Goal: Information Seeking & Learning: Learn about a topic

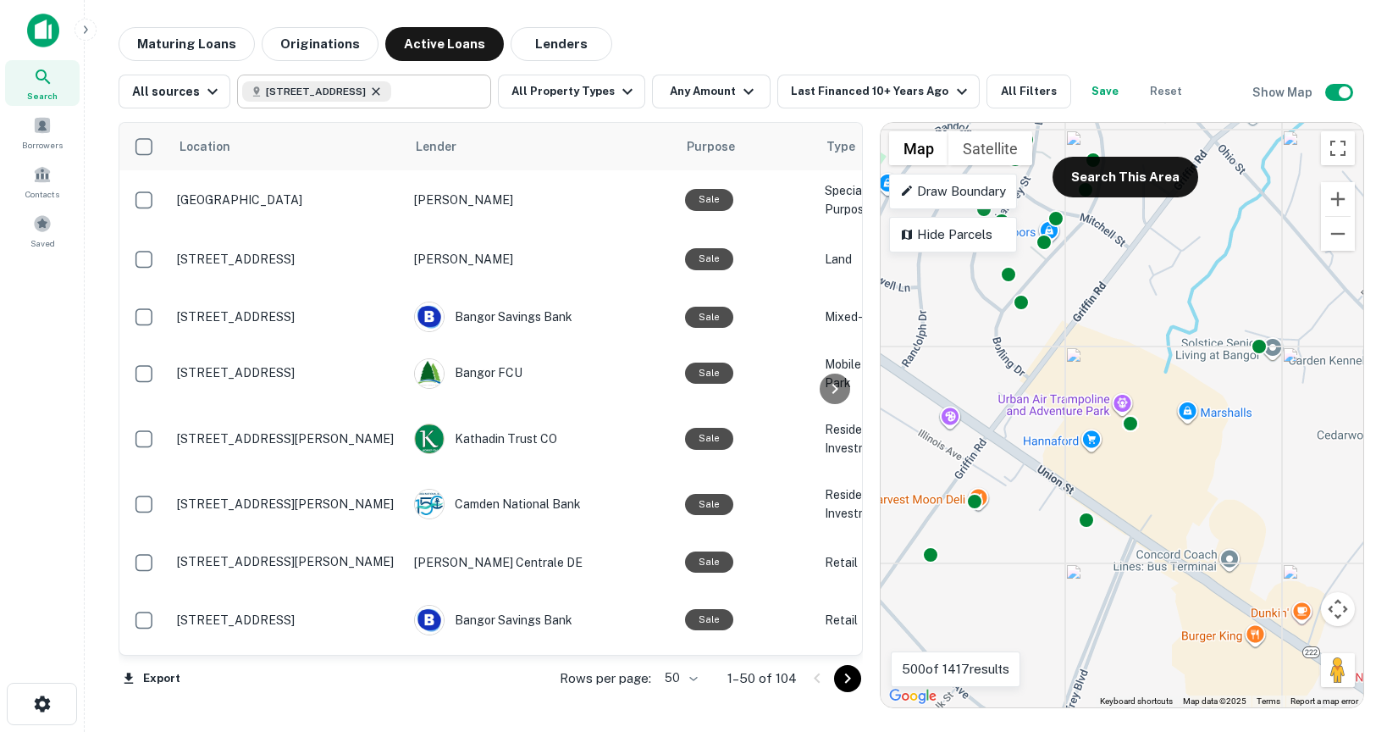
click at [383, 89] on icon at bounding box center [376, 92] width 14 height 14
type input "**********"
click at [469, 86] on icon "Clear" at bounding box center [473, 90] width 17 height 17
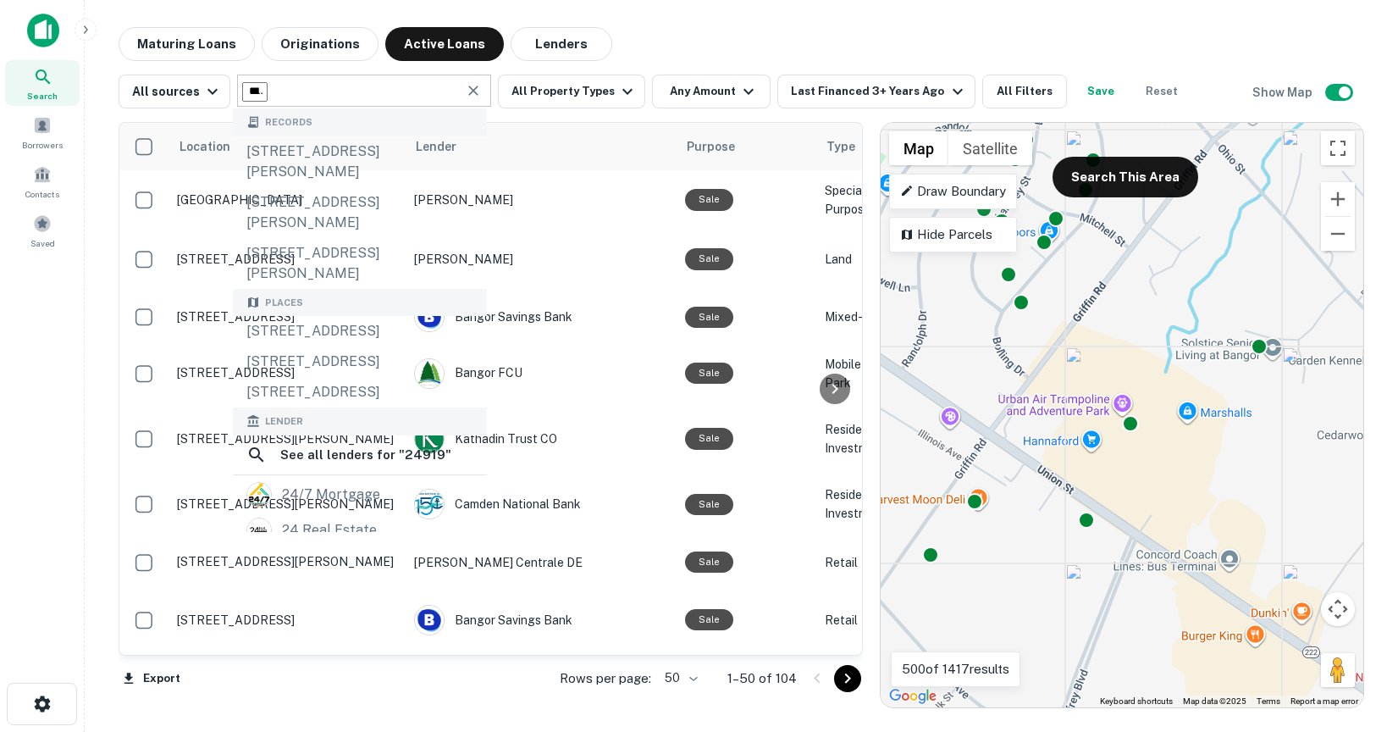
type input "*****"
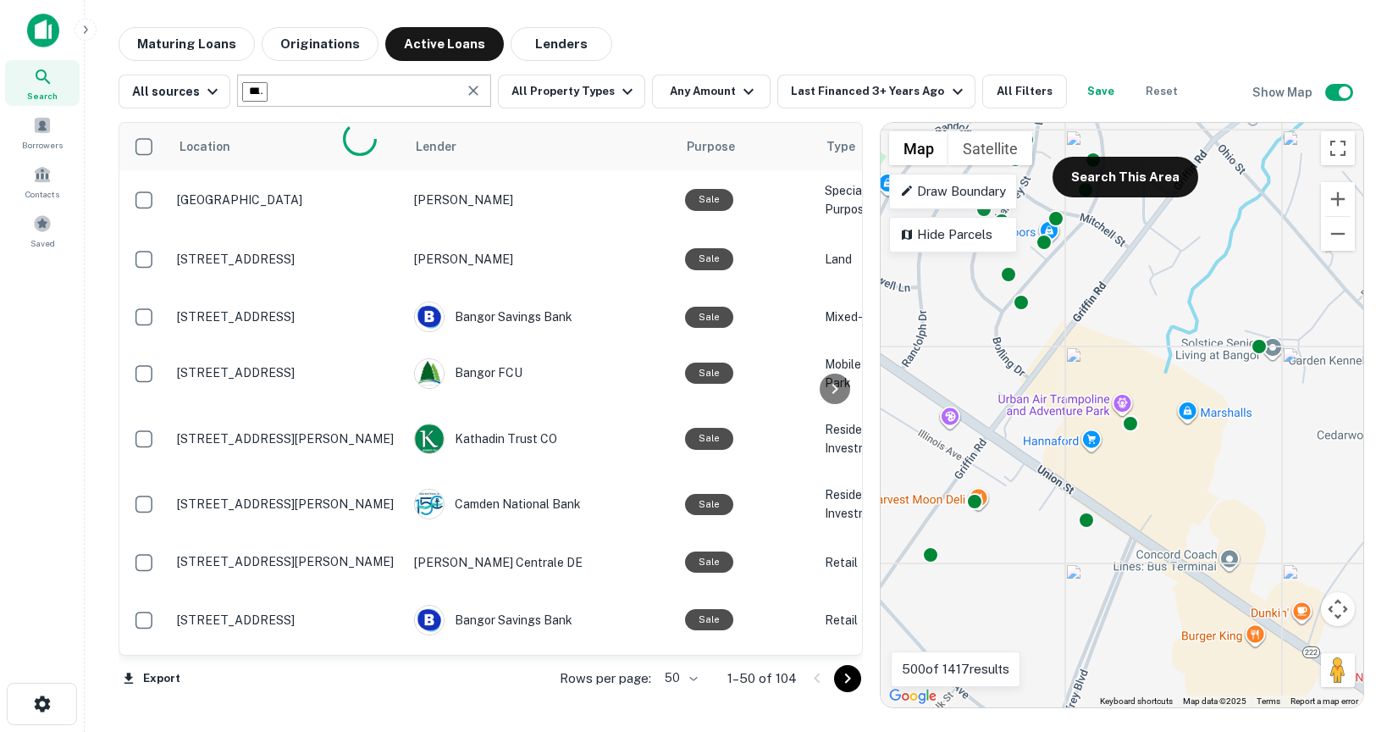
type input "**********"
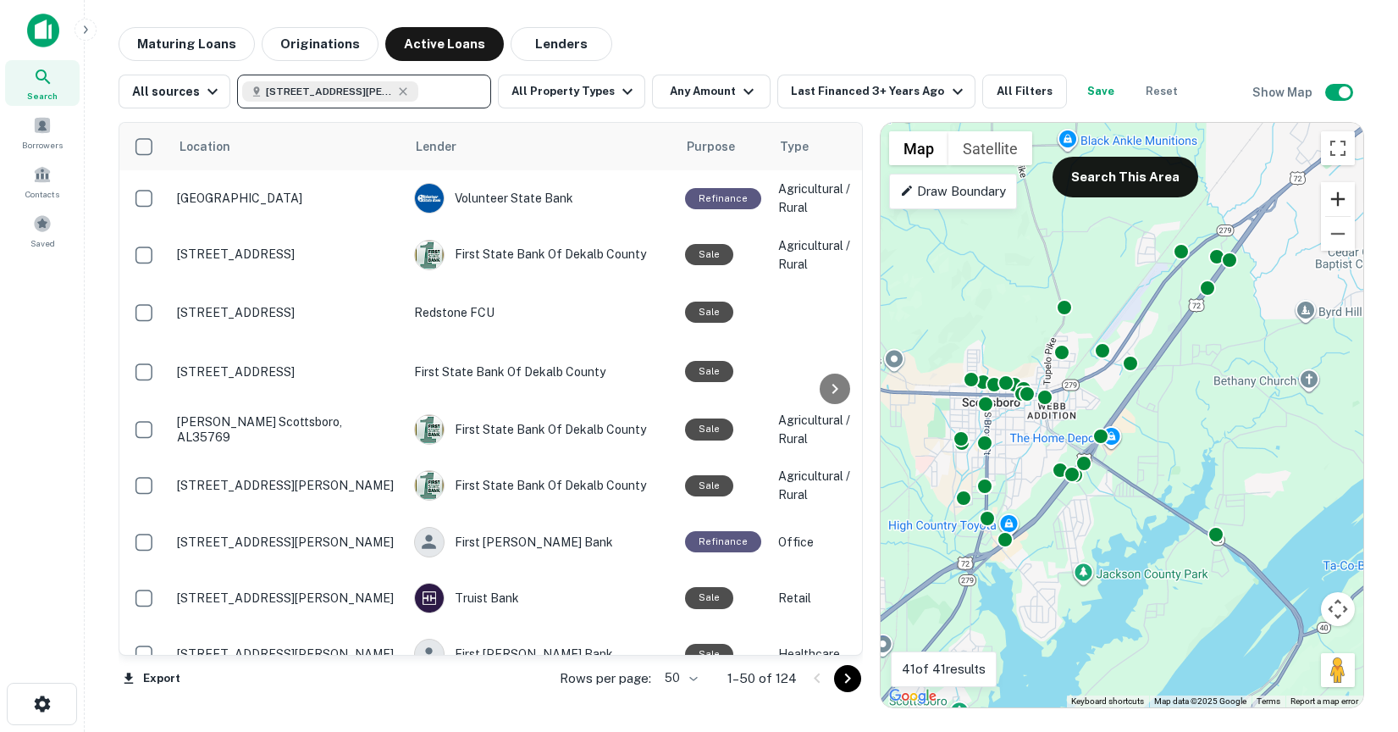
click at [1345, 195] on button "Zoom in" at bounding box center [1338, 199] width 34 height 34
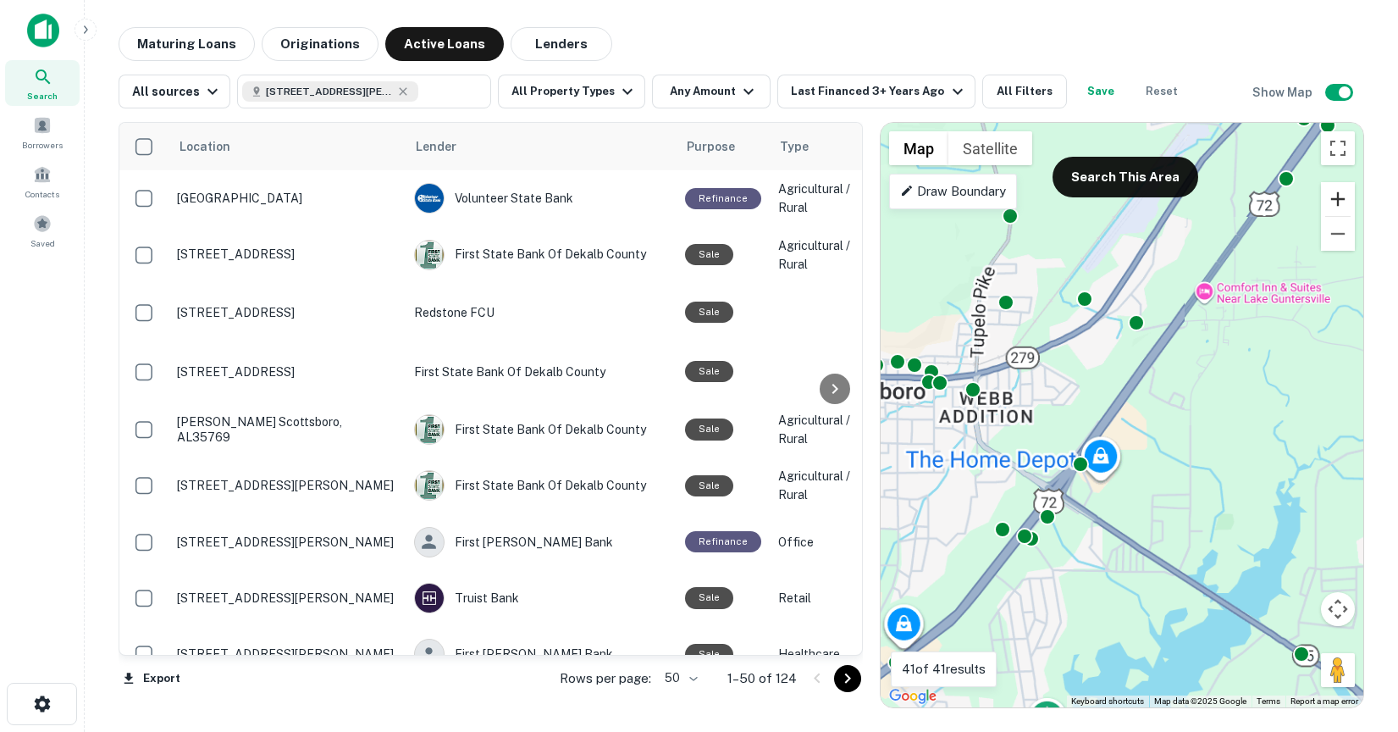
click at [1345, 195] on button "Zoom in" at bounding box center [1338, 199] width 34 height 34
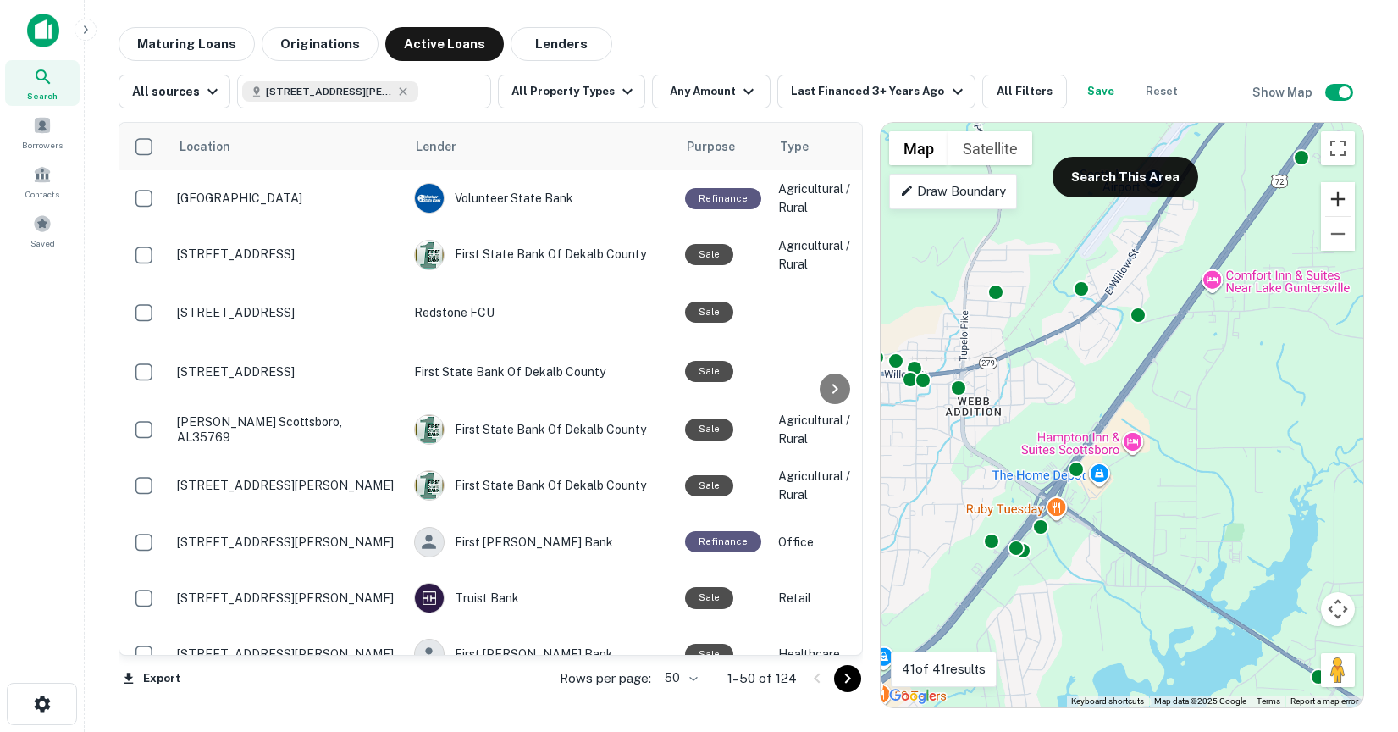
click at [1345, 195] on button "Zoom in" at bounding box center [1338, 199] width 34 height 34
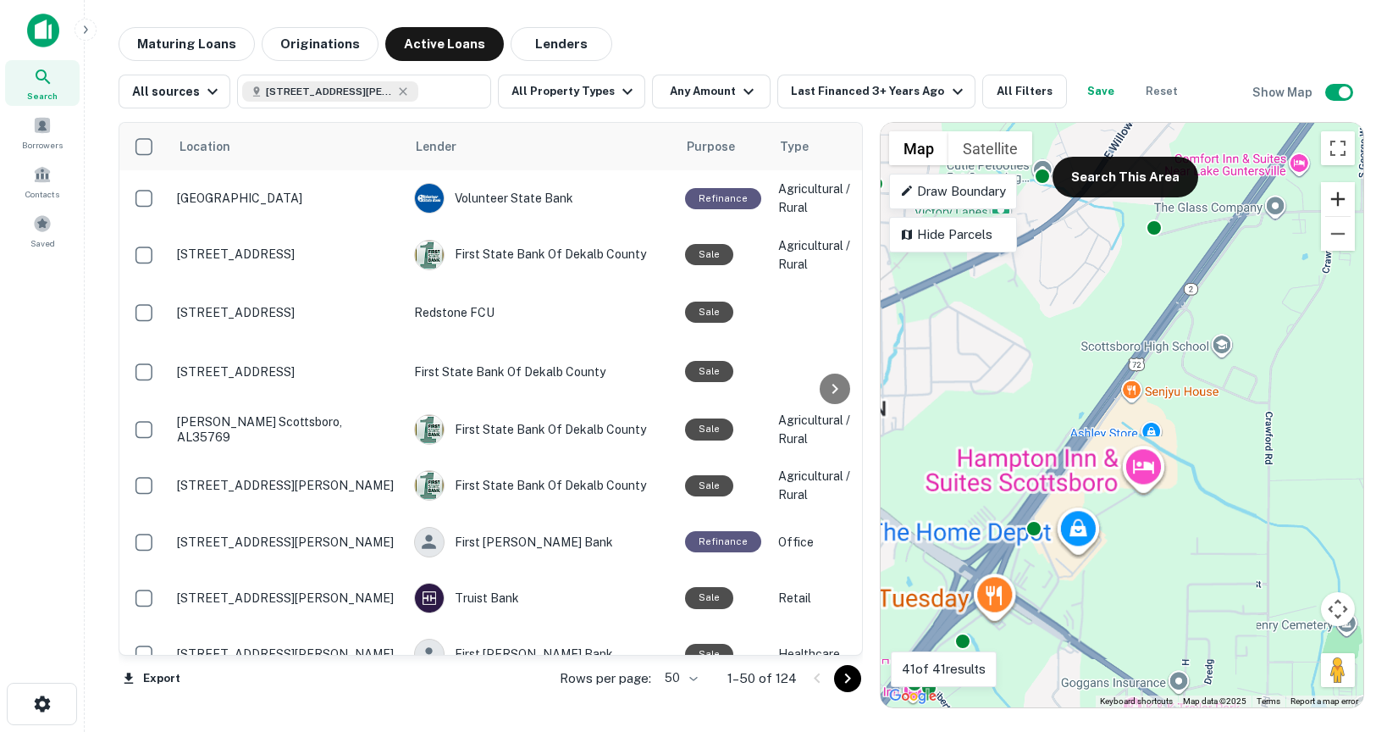
click at [1345, 195] on button "Zoom in" at bounding box center [1338, 199] width 34 height 34
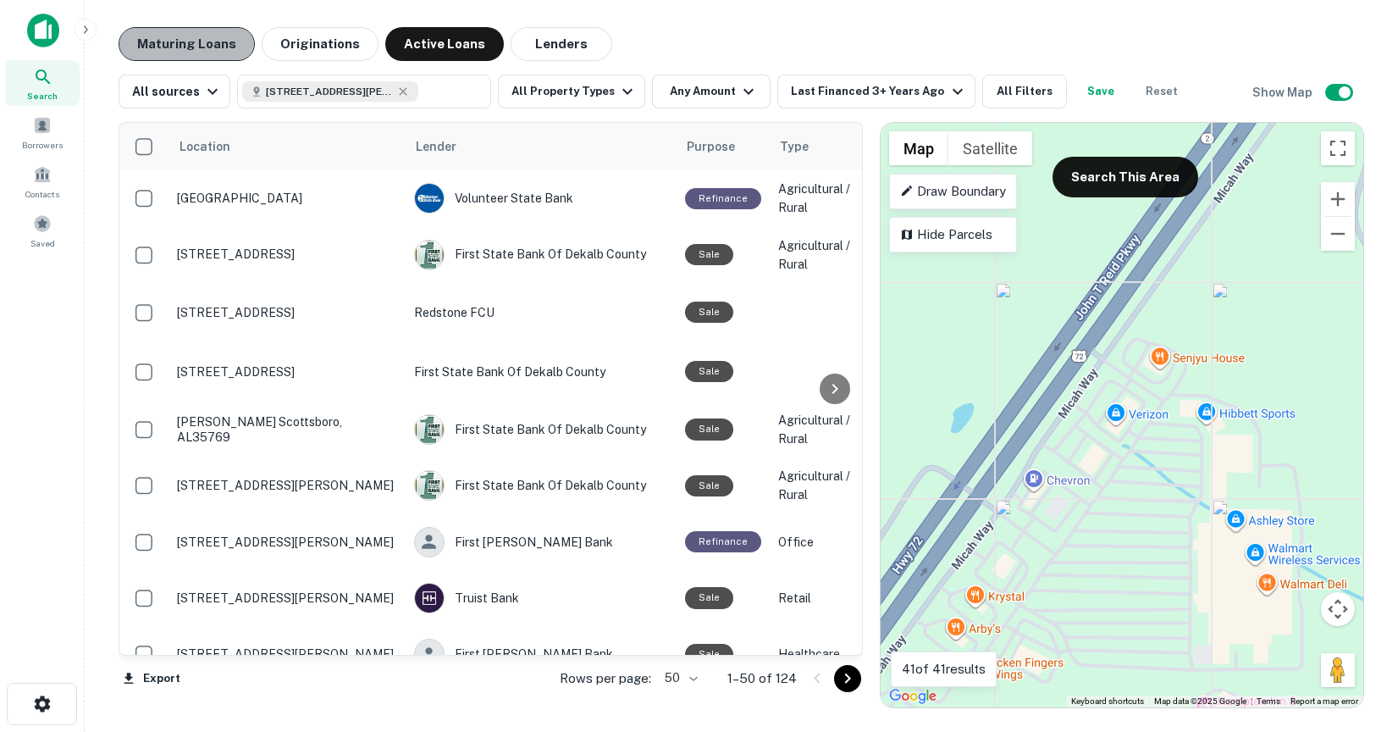
click at [210, 43] on button "Maturing Loans" at bounding box center [187, 44] width 136 height 34
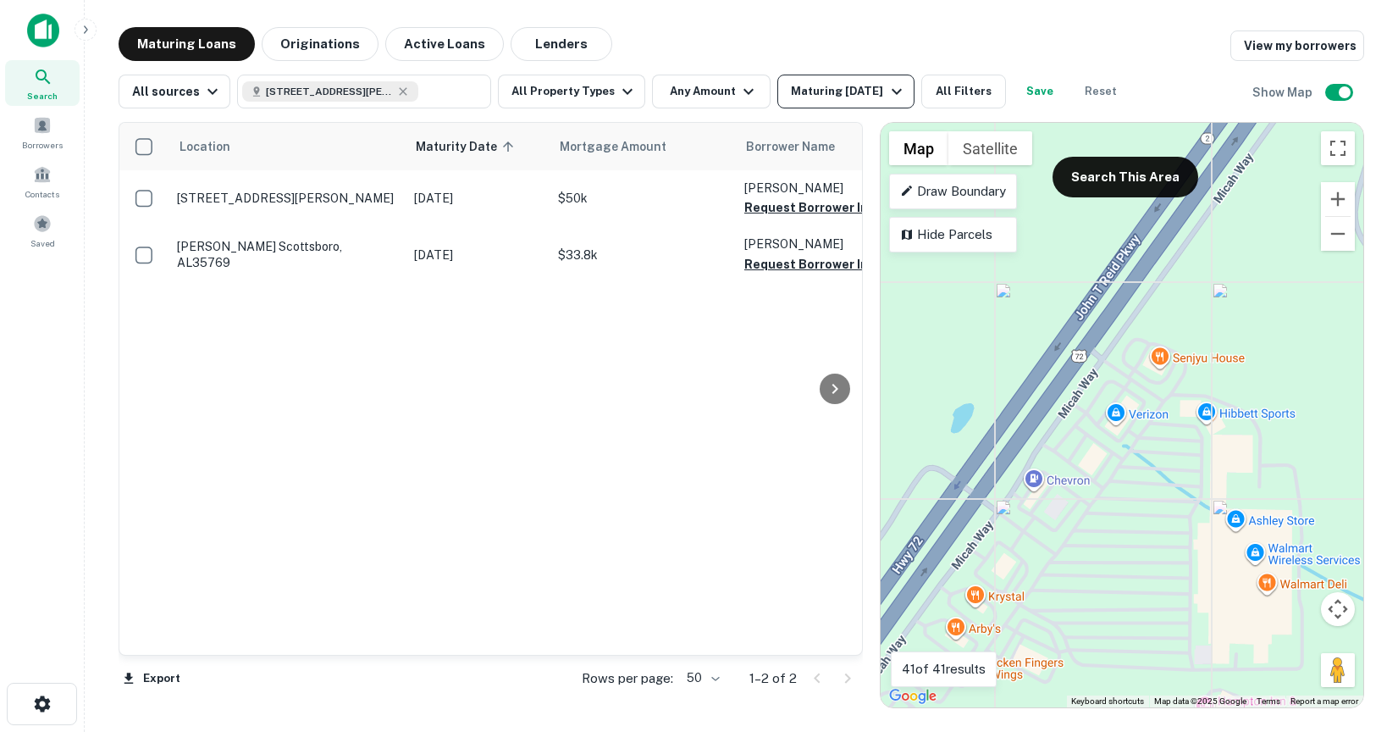
click at [835, 80] on button "Maturing [DATE]" at bounding box center [845, 92] width 136 height 34
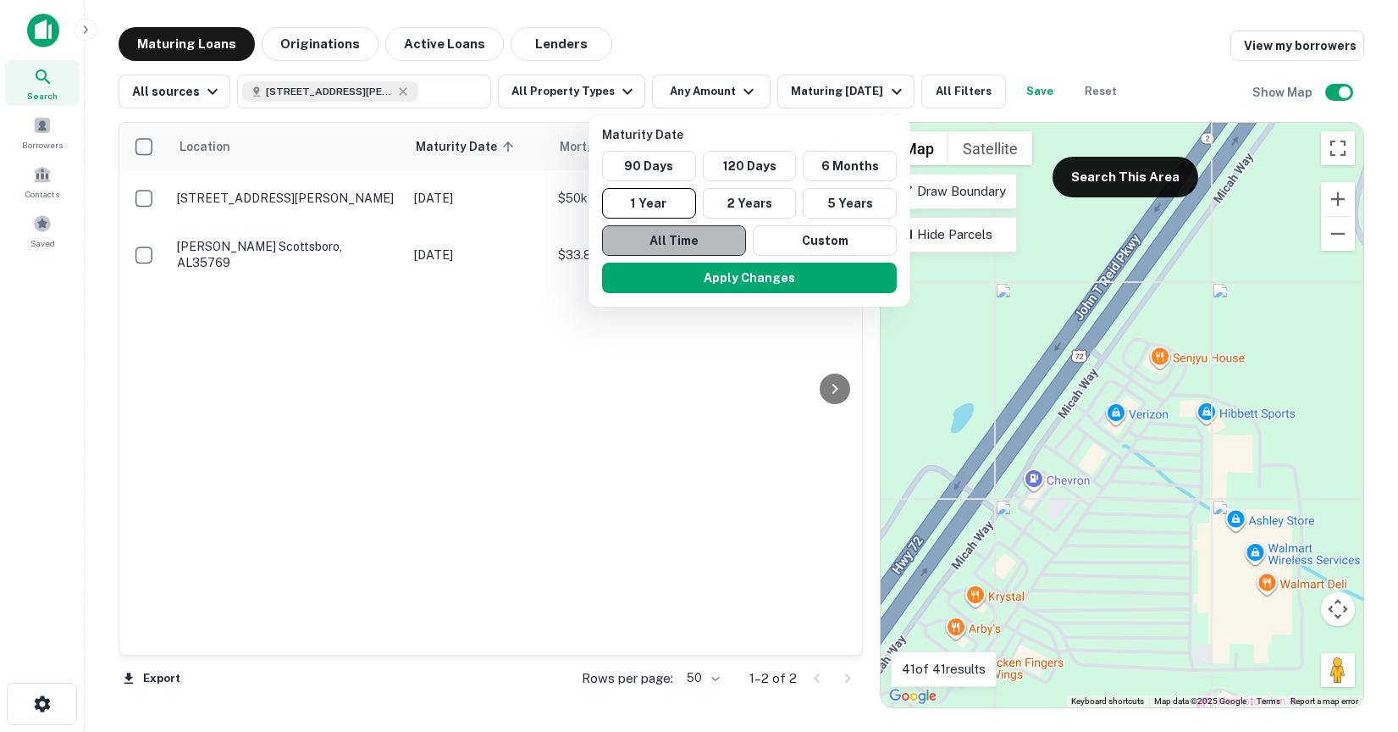
click at [727, 240] on button "All Time" at bounding box center [674, 240] width 144 height 30
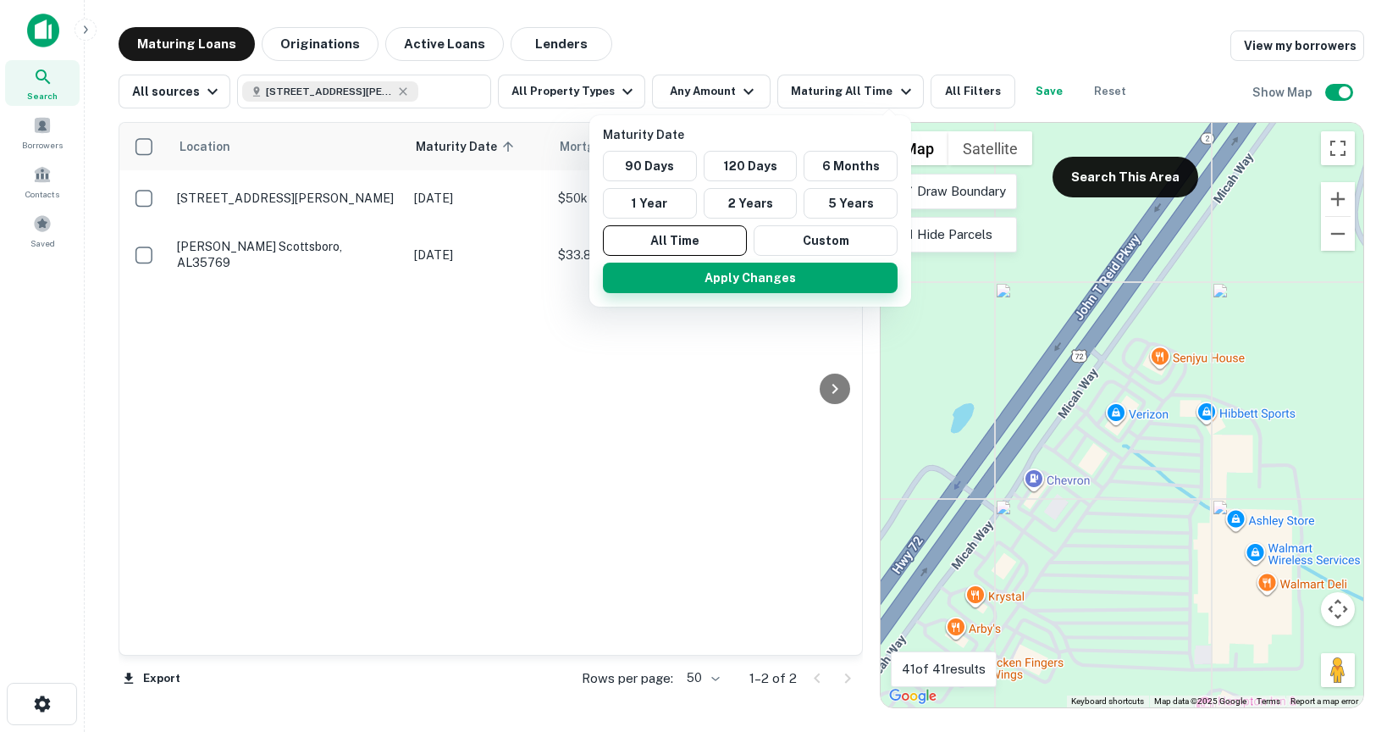
click at [751, 285] on button "Apply Changes" at bounding box center [750, 277] width 295 height 30
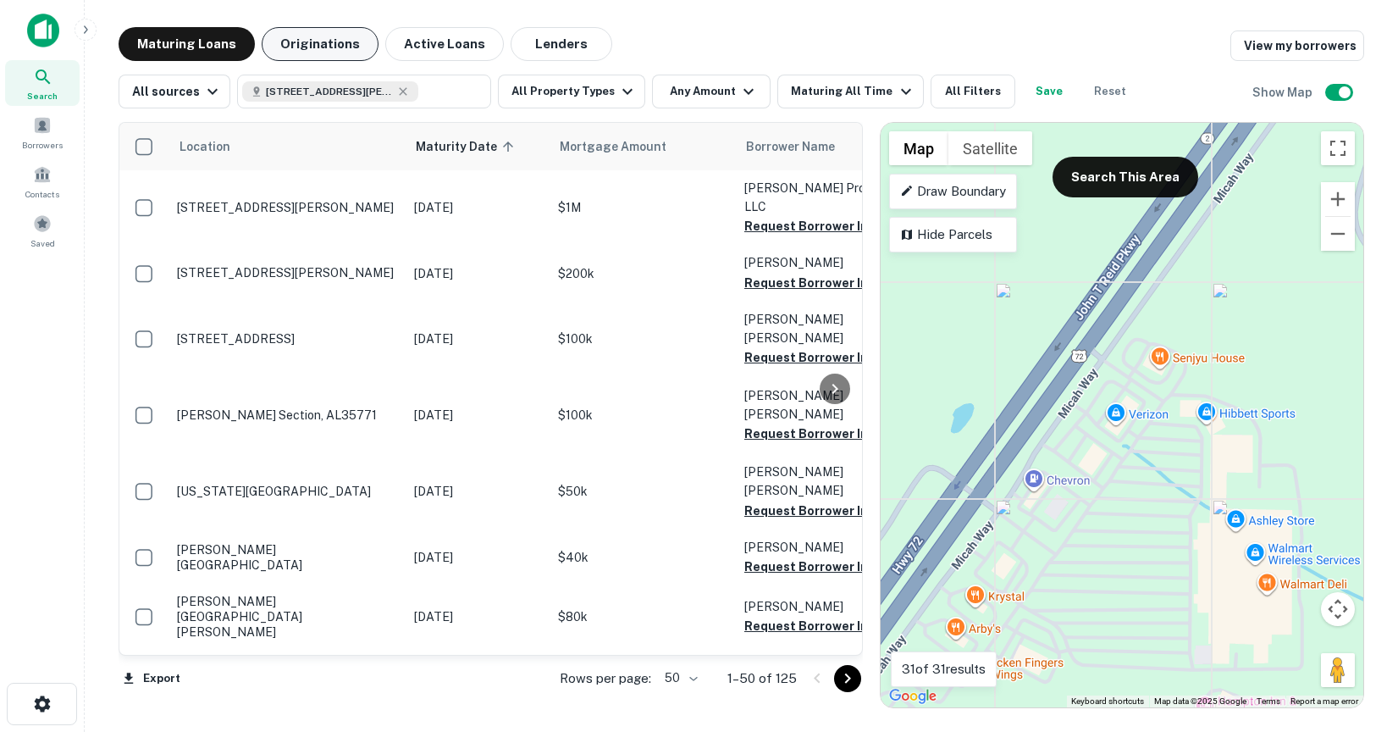
click at [341, 50] on button "Originations" at bounding box center [320, 44] width 117 height 34
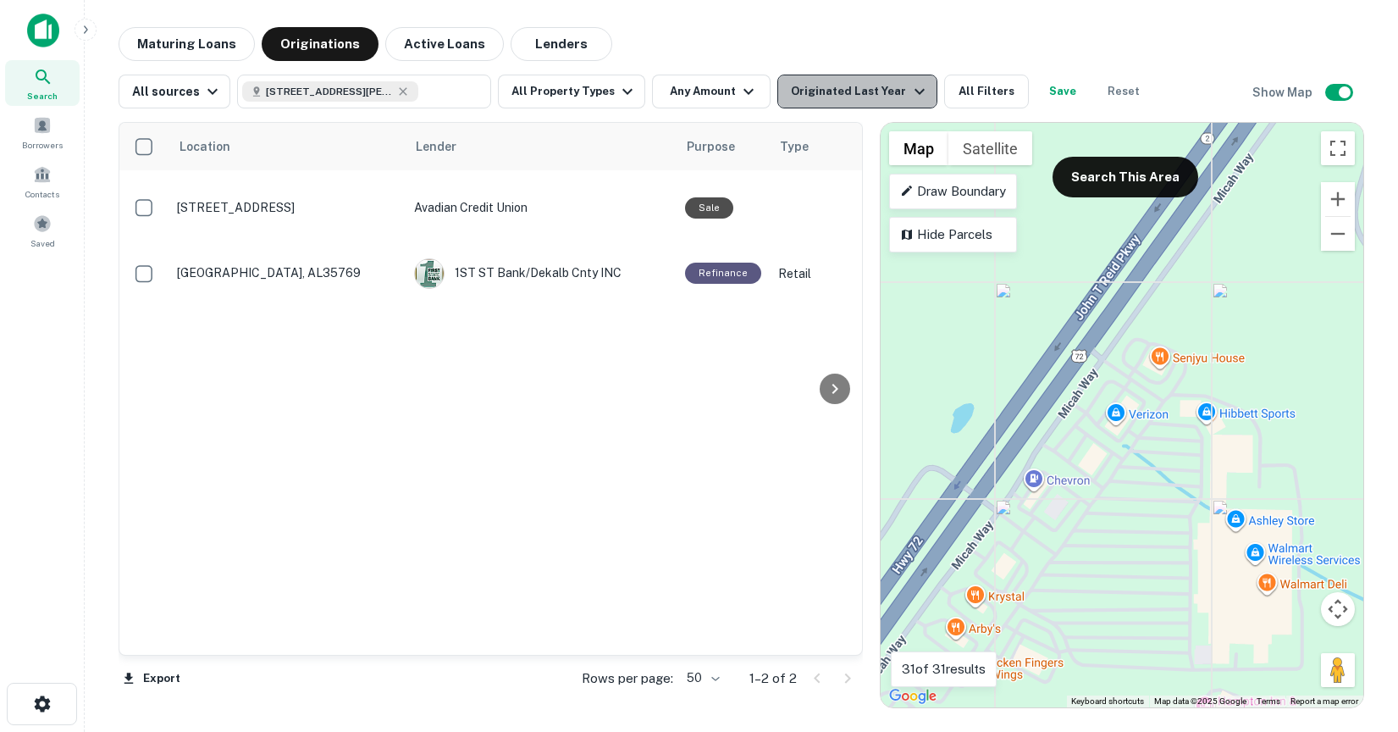
click at [848, 97] on div "Originated Last Year" at bounding box center [860, 91] width 138 height 20
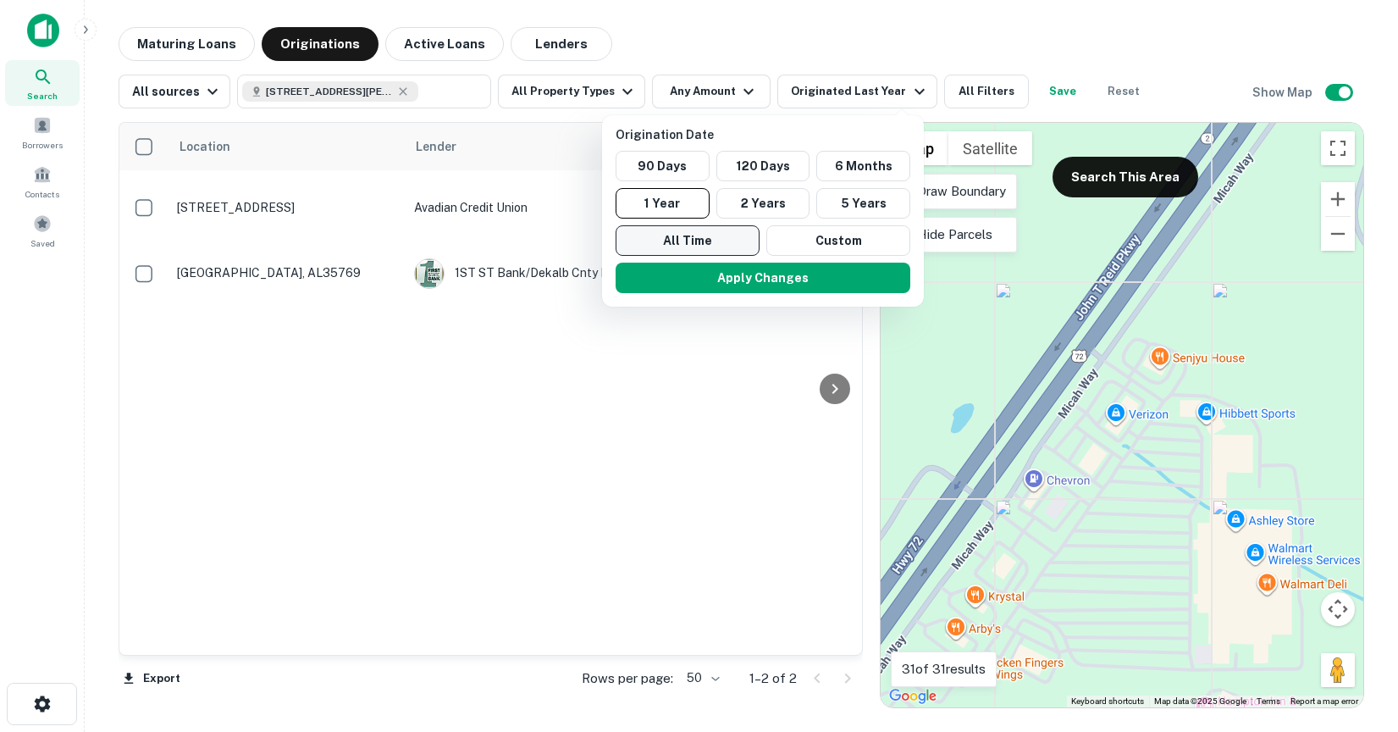
click at [729, 232] on button "All Time" at bounding box center [688, 240] width 144 height 30
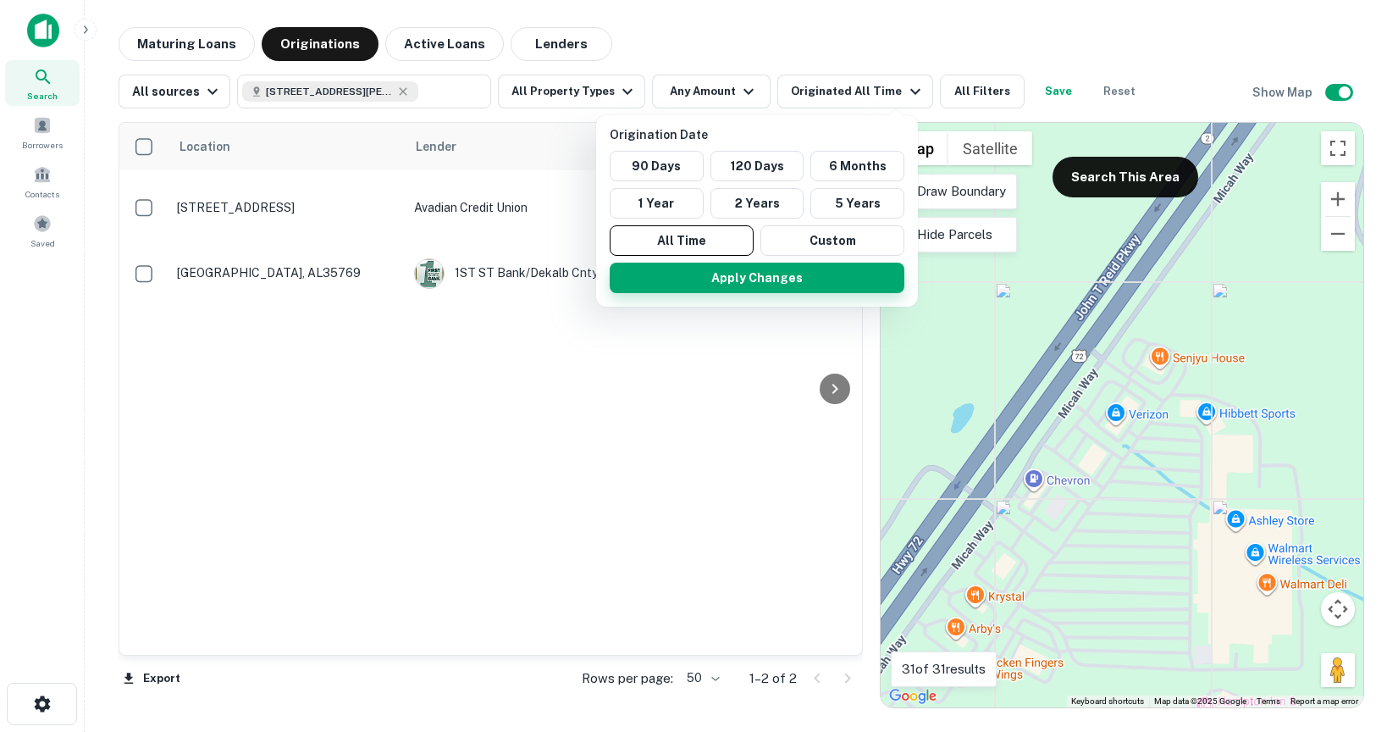
click at [733, 285] on button "Apply Changes" at bounding box center [757, 277] width 295 height 30
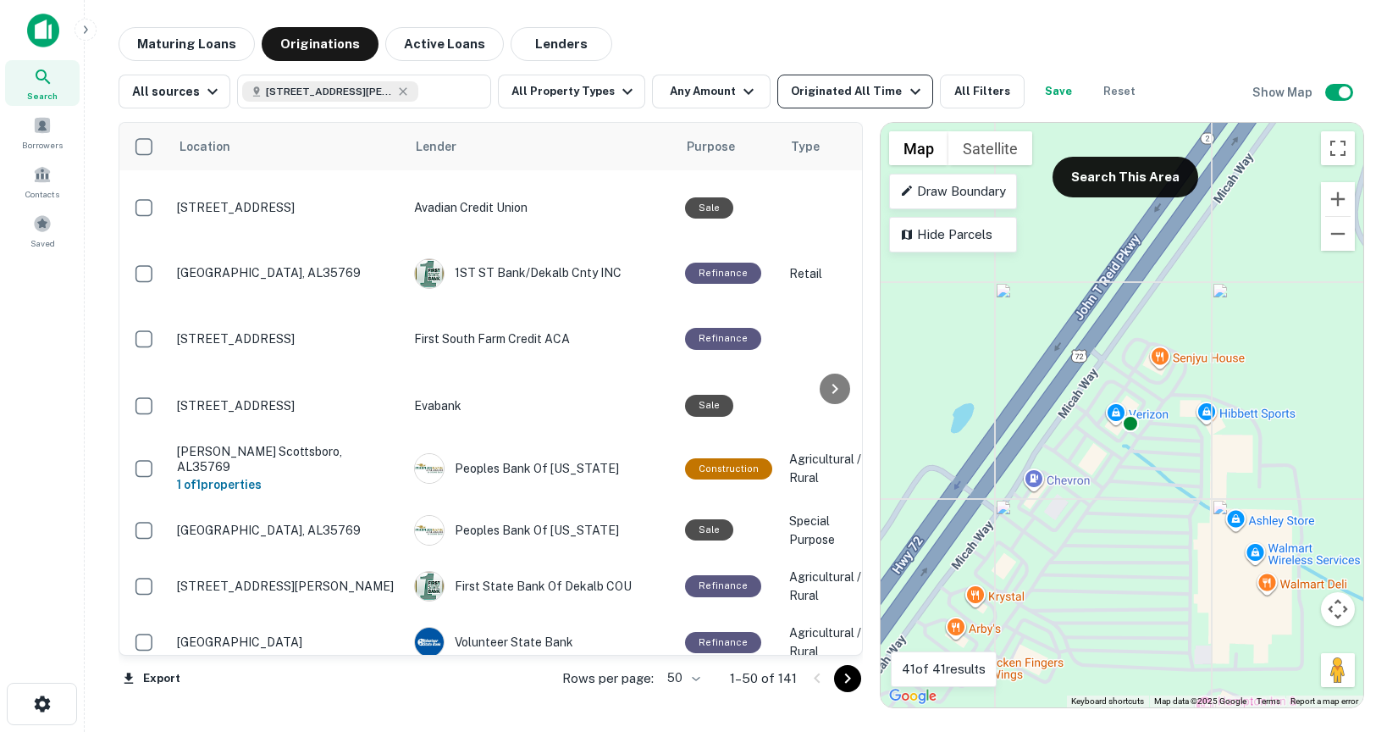
click at [853, 91] on div "Originated All Time" at bounding box center [858, 91] width 134 height 20
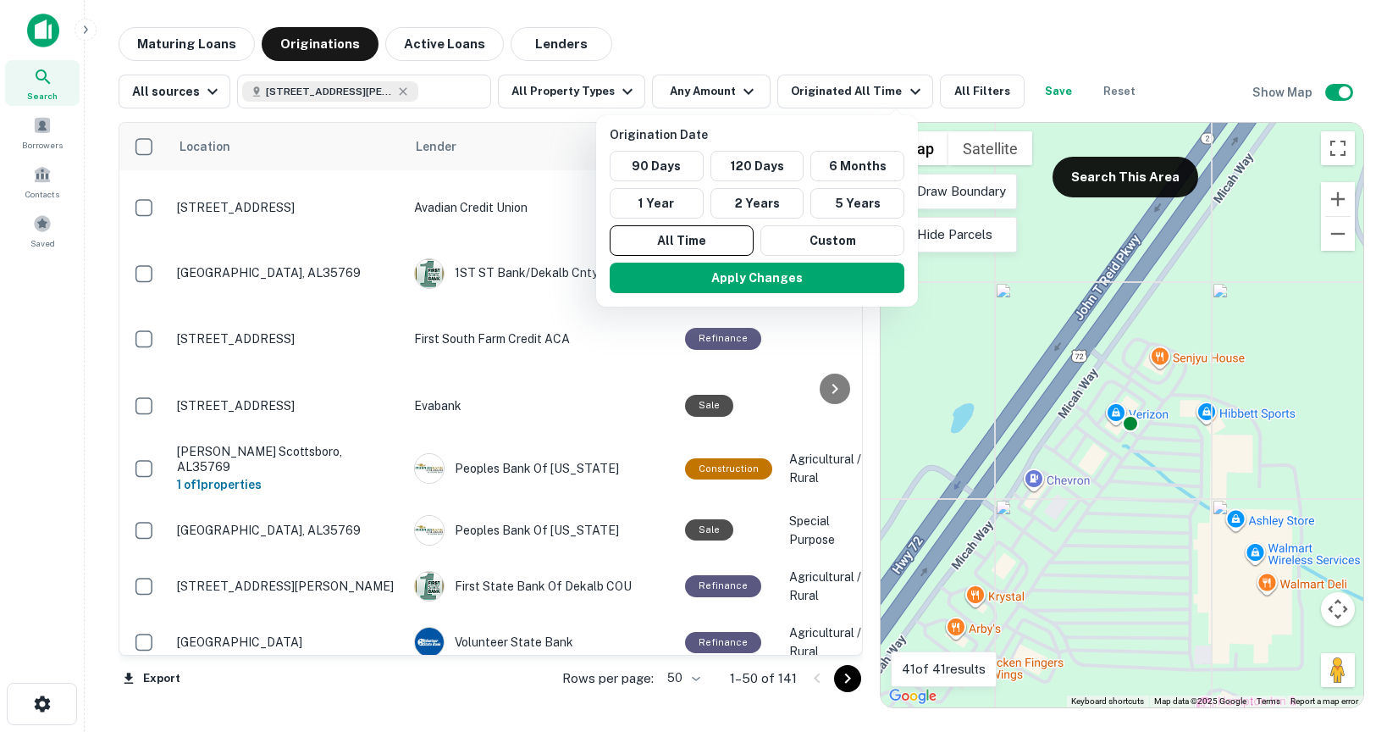
click at [821, 48] on div at bounding box center [699, 366] width 1398 height 732
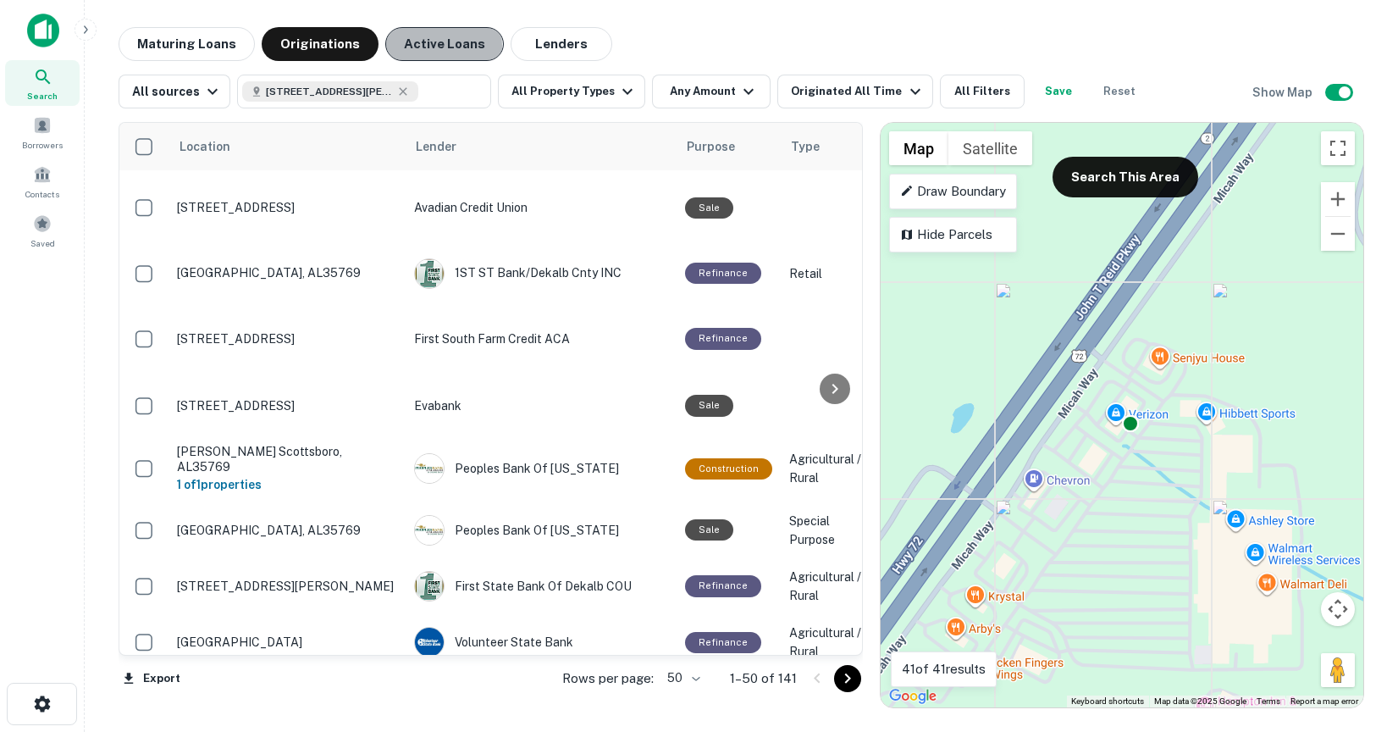
click at [417, 46] on button "Active Loans" at bounding box center [444, 44] width 119 height 34
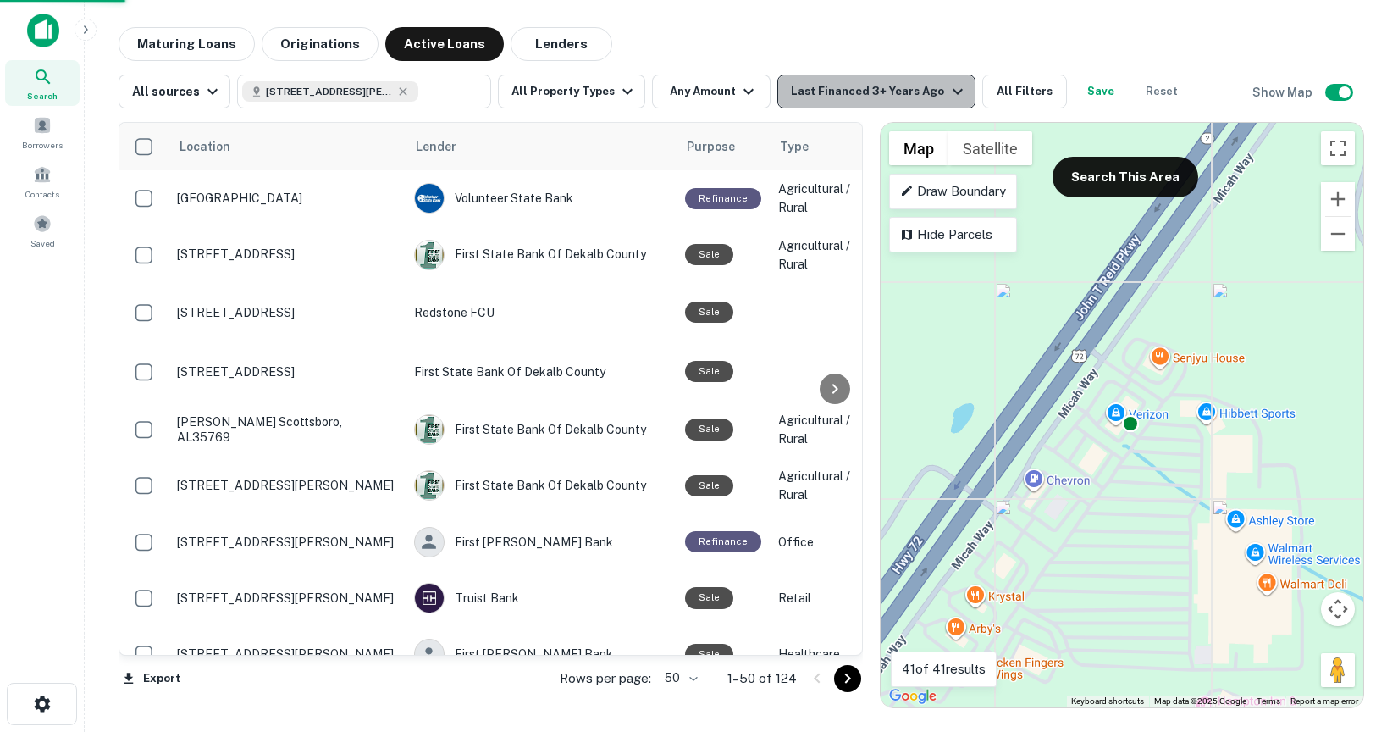
click at [909, 97] on div "Last Financed 3+ Years Ago" at bounding box center [879, 91] width 176 height 20
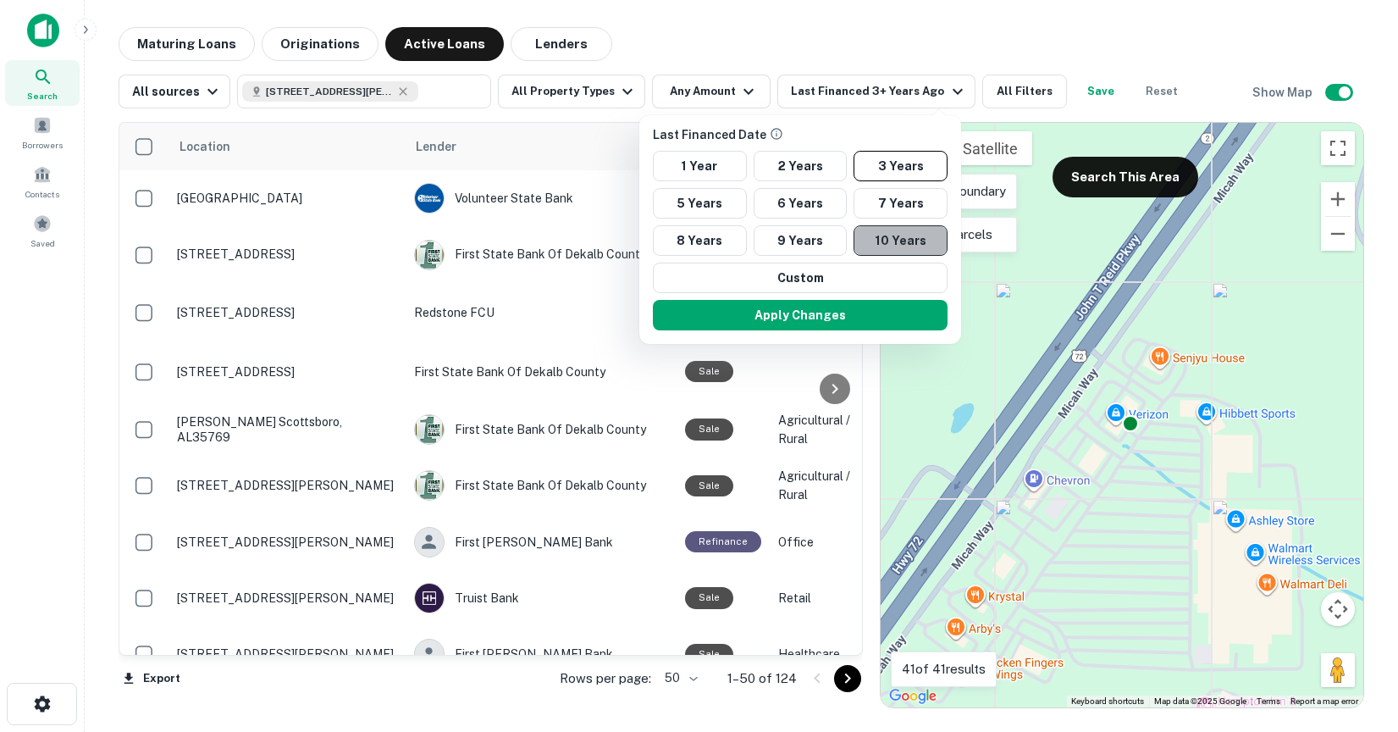
click at [880, 238] on button "10 Years" at bounding box center [901, 240] width 94 height 30
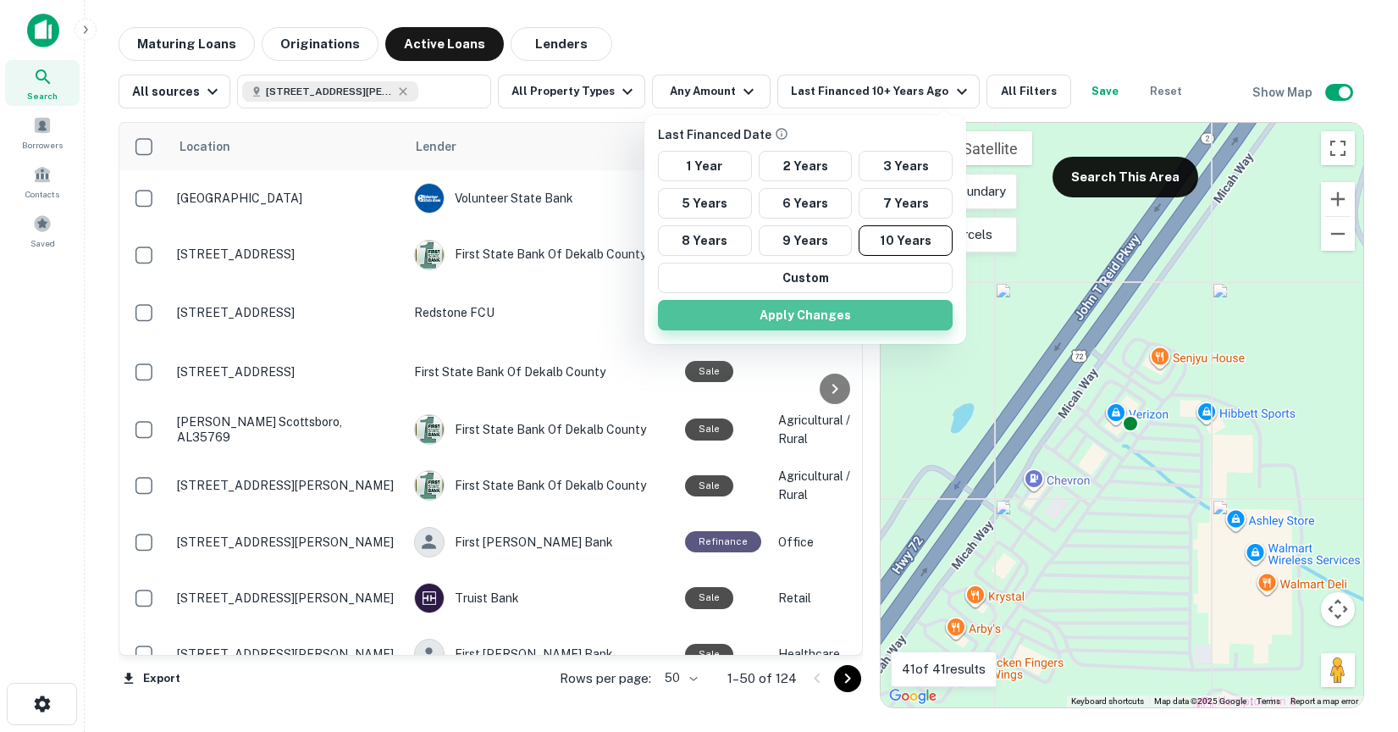
click at [787, 325] on button "Apply Changes" at bounding box center [805, 315] width 295 height 30
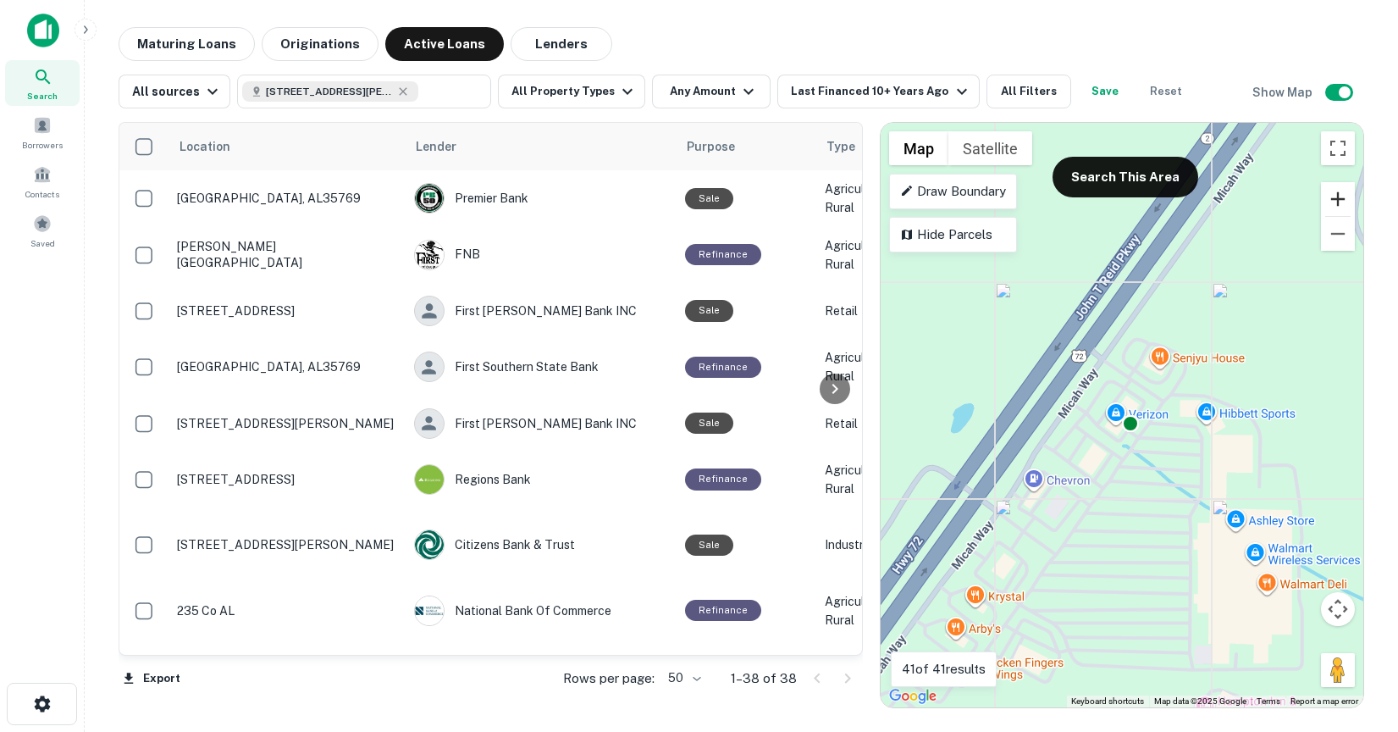
click at [1338, 194] on button "Zoom in" at bounding box center [1338, 199] width 34 height 34
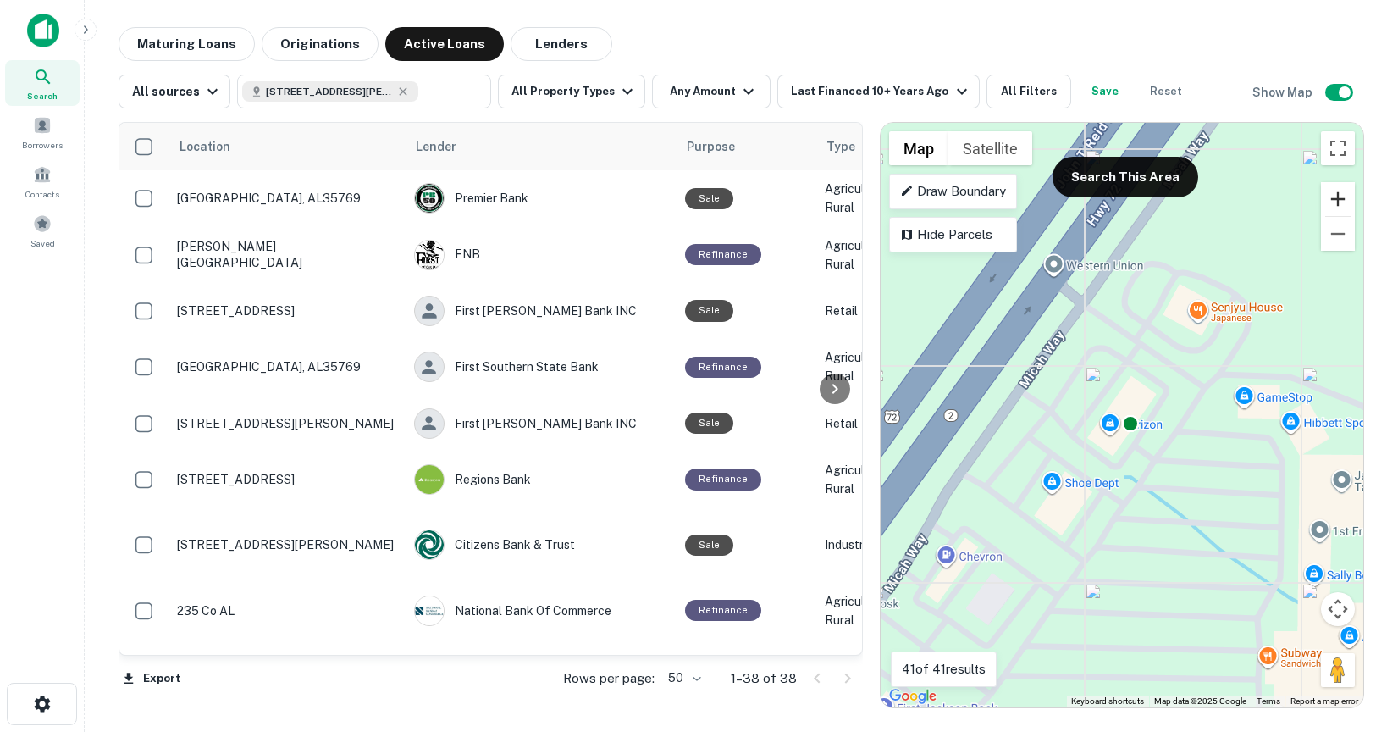
click at [1338, 194] on button "Zoom in" at bounding box center [1338, 199] width 34 height 34
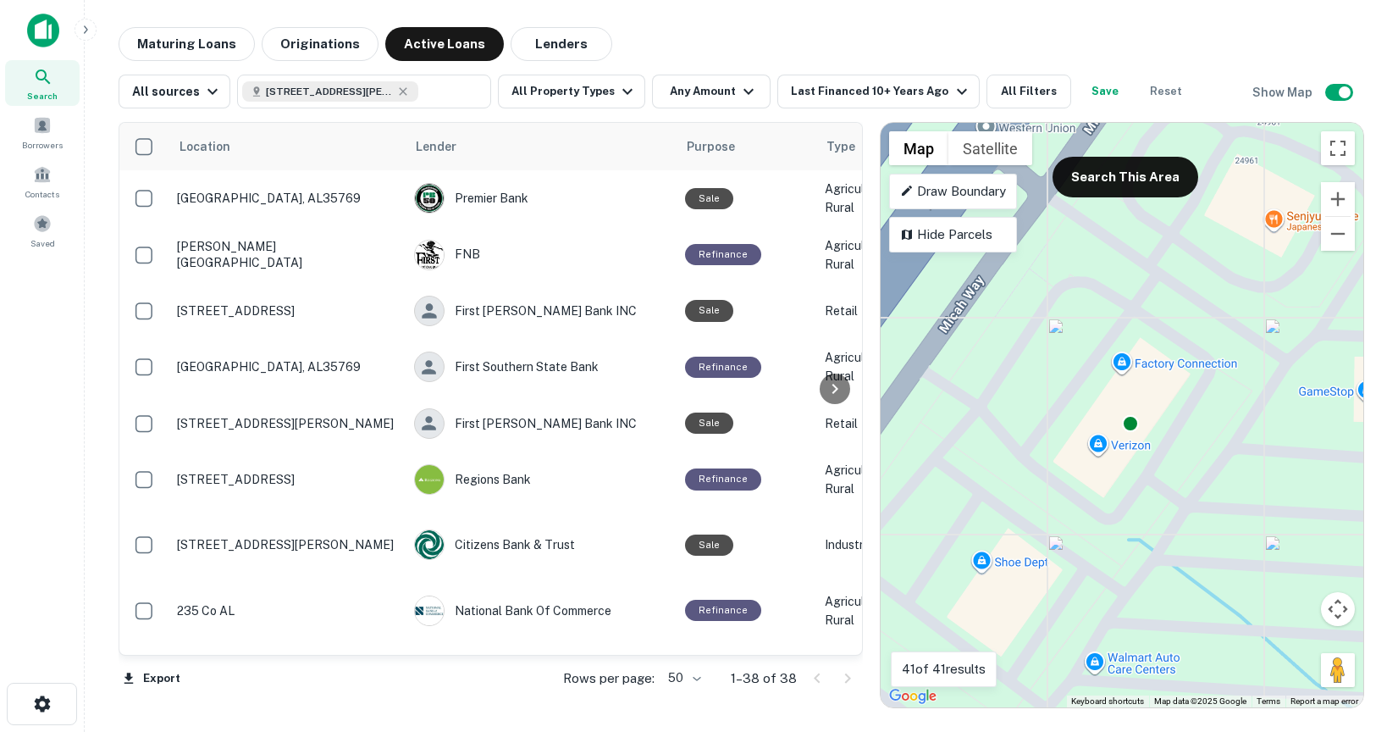
click at [1150, 362] on div "To activate drag with keyboard, press Alt + Enter. Once in keyboard drag state,…" at bounding box center [1122, 415] width 483 height 584
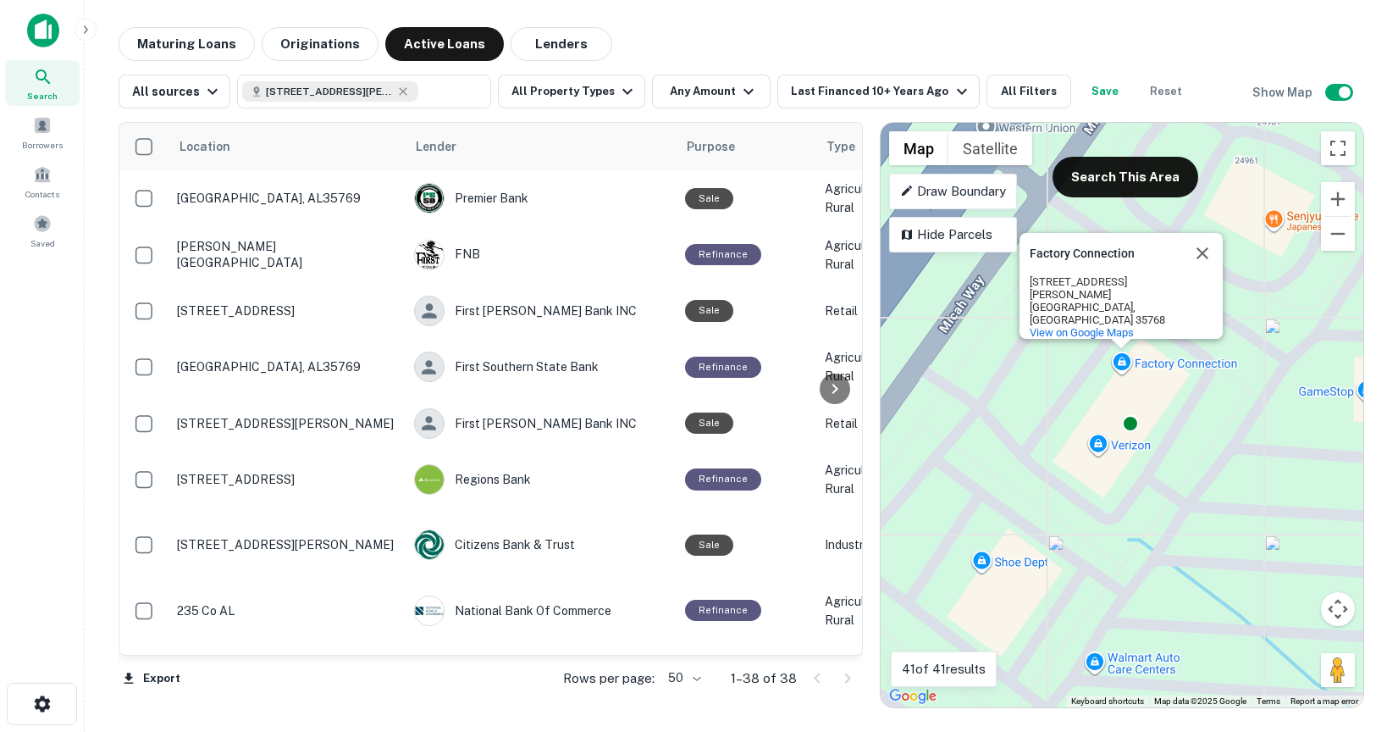
click at [1113, 449] on div "To activate drag with keyboard, press Alt + Enter. Once in keyboard drag state,…" at bounding box center [1122, 415] width 483 height 584
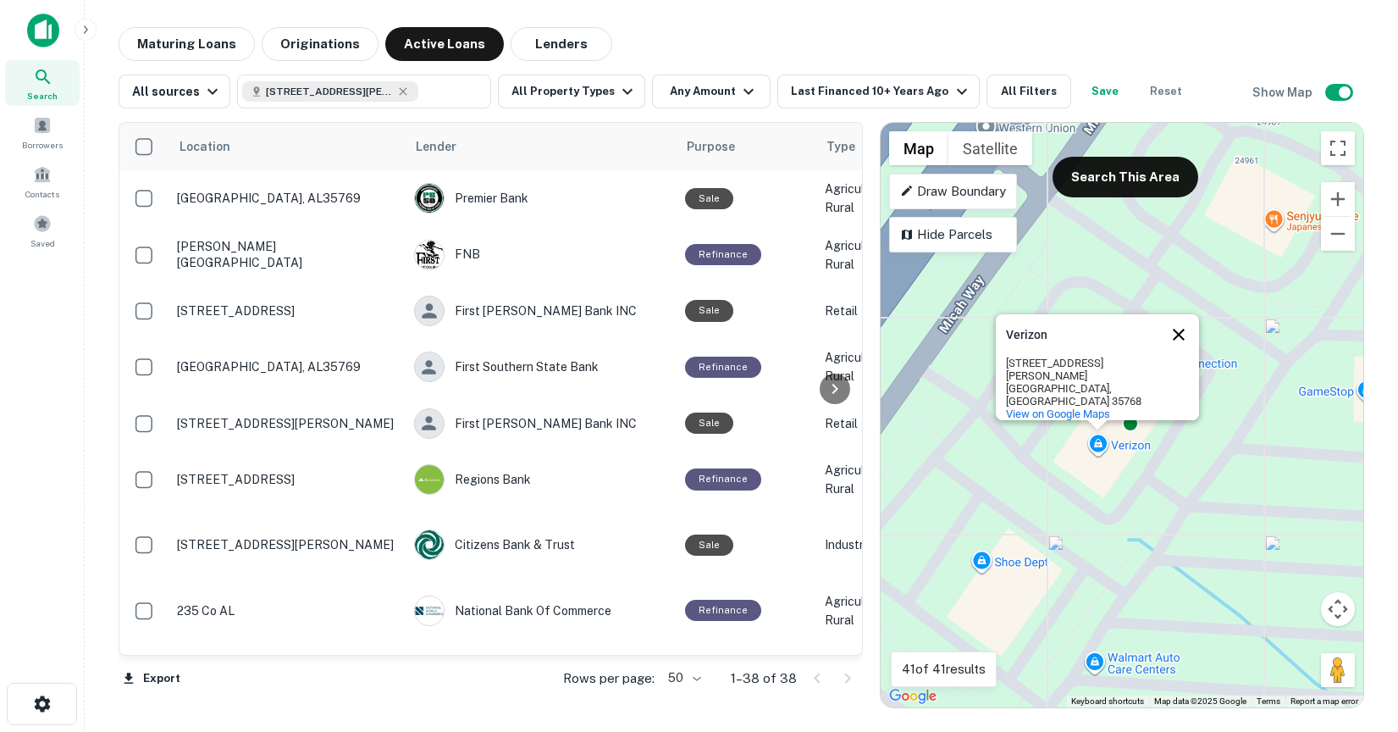
click at [1180, 352] on button "Close" at bounding box center [1178, 334] width 41 height 41
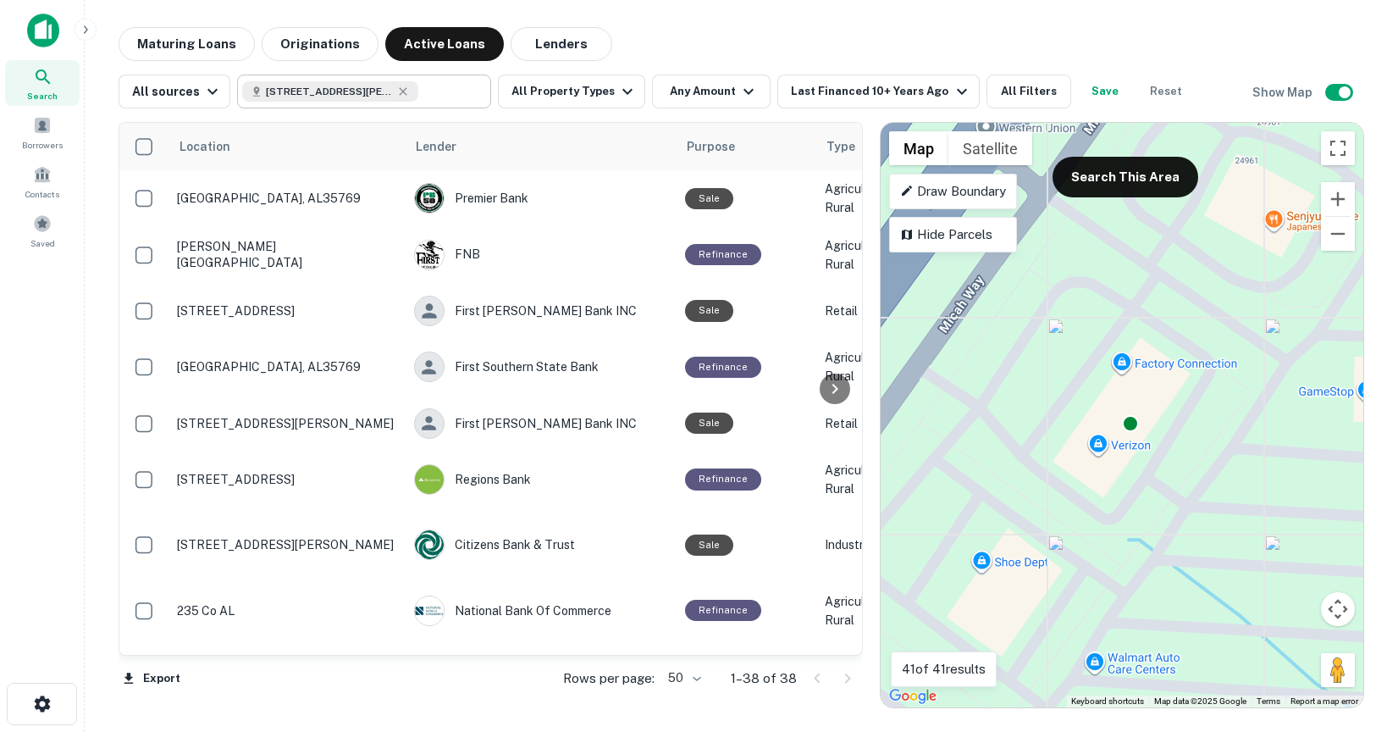
type input "**********"
click at [268, 94] on input "**********" at bounding box center [254, 91] width 25 height 19
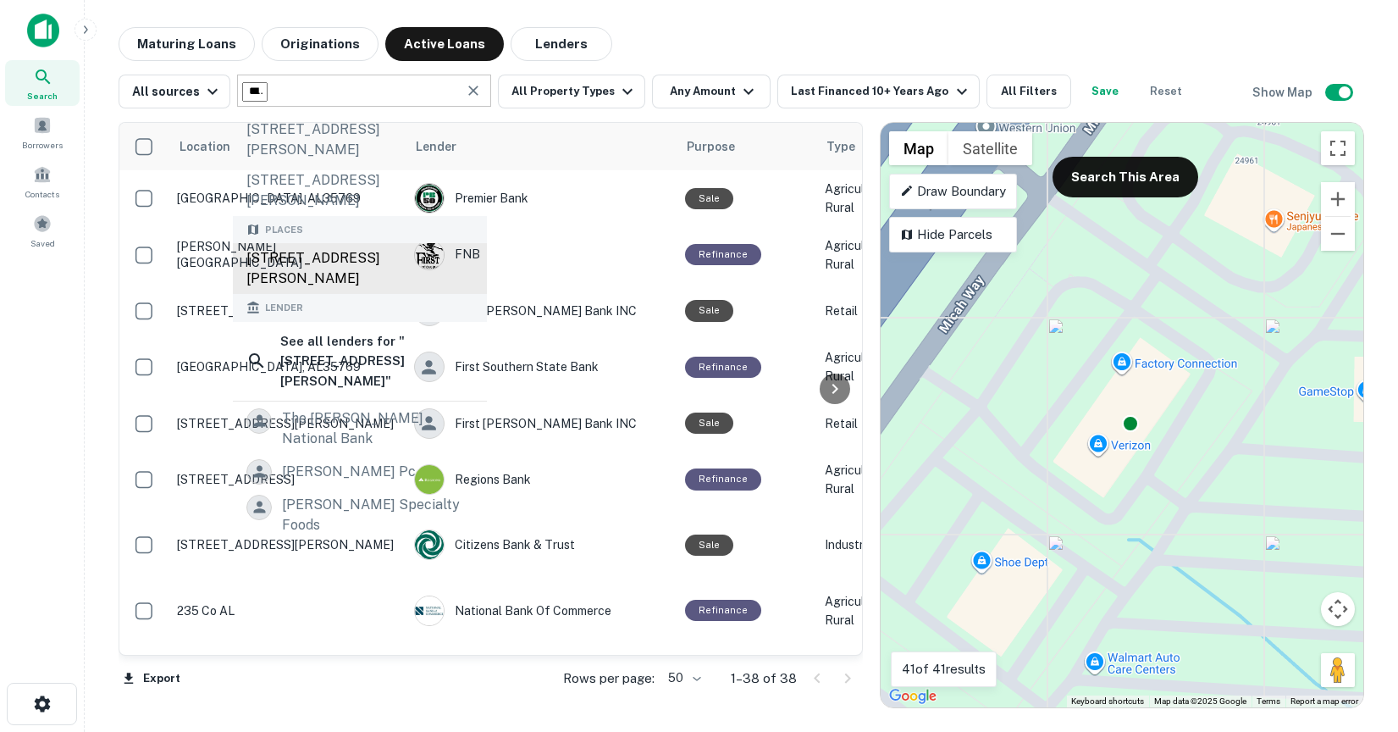
scroll to position [69, 0]
